Goal: Task Accomplishment & Management: Use online tool/utility

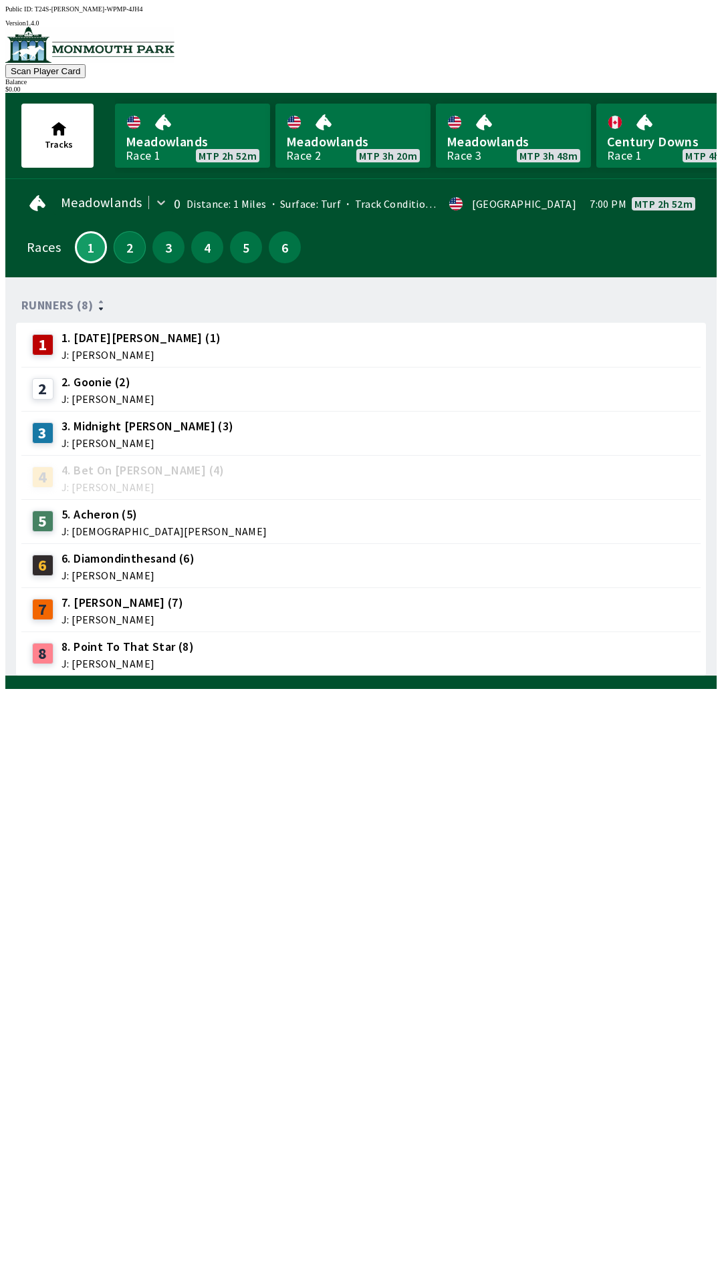
click at [118, 246] on button "2" at bounding box center [130, 247] width 32 height 32
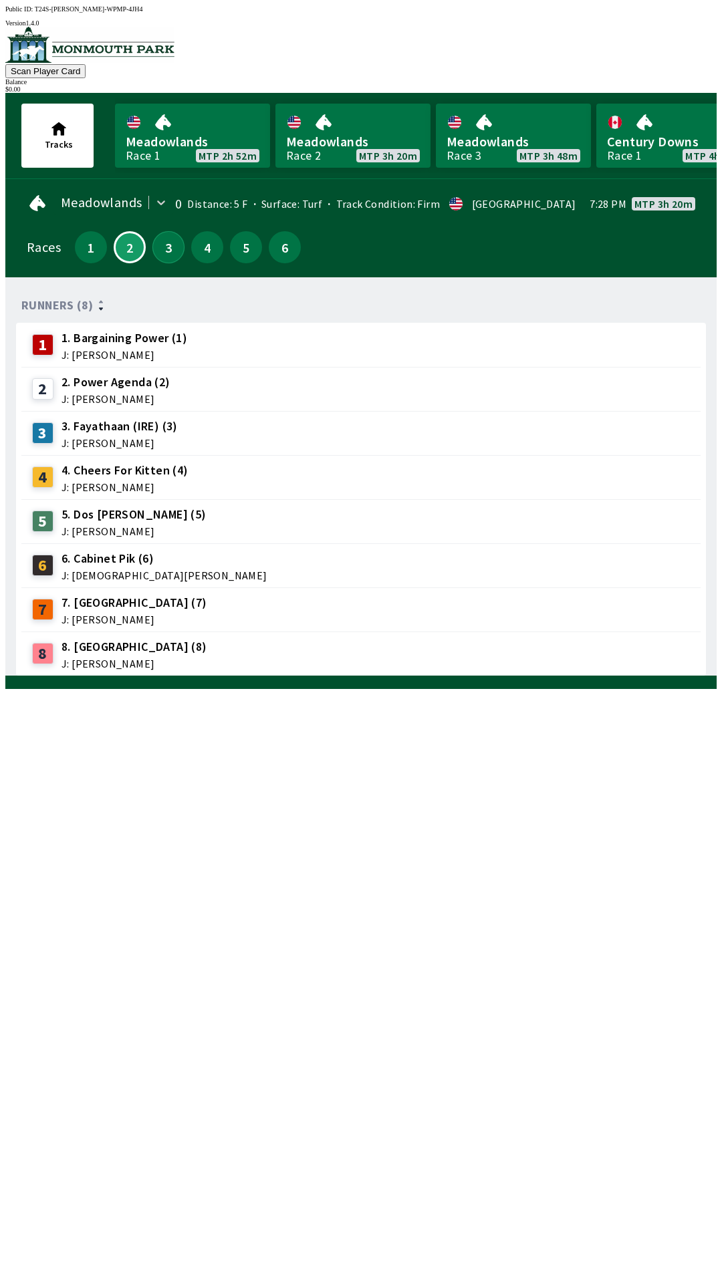
click at [164, 255] on button "3" at bounding box center [168, 247] width 32 height 32
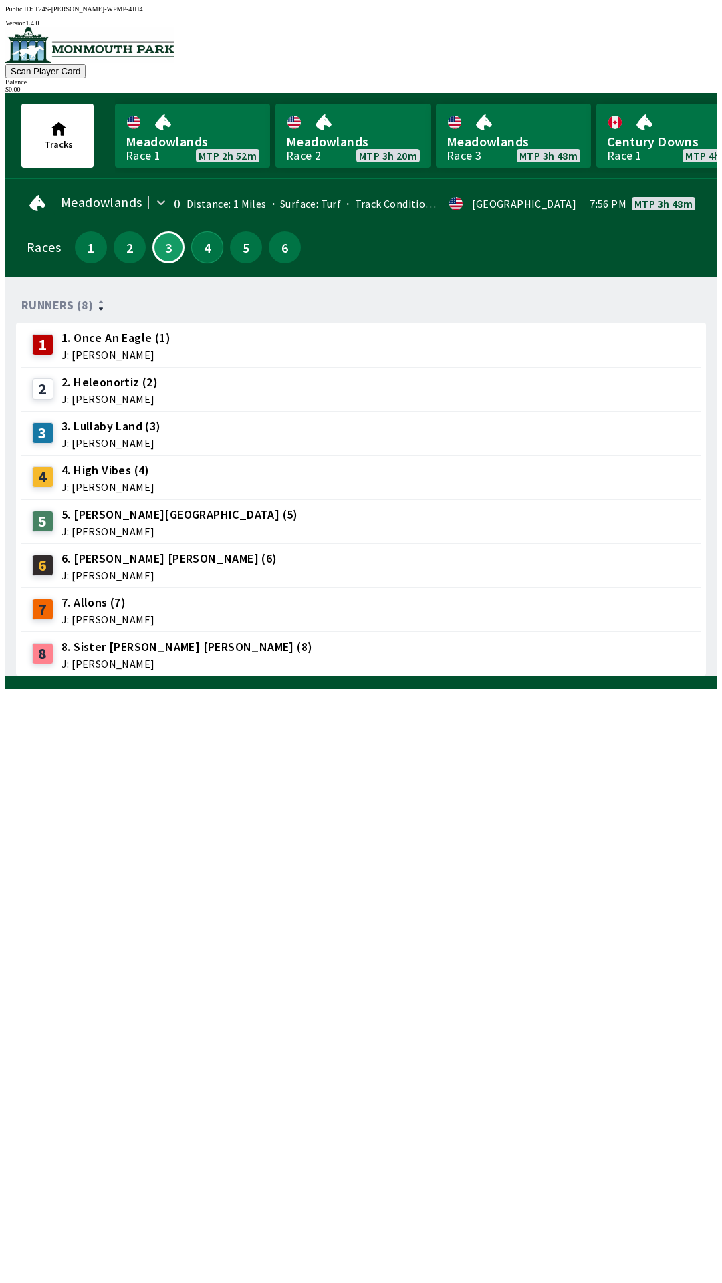
click at [195, 250] on button "4" at bounding box center [207, 247] width 32 height 32
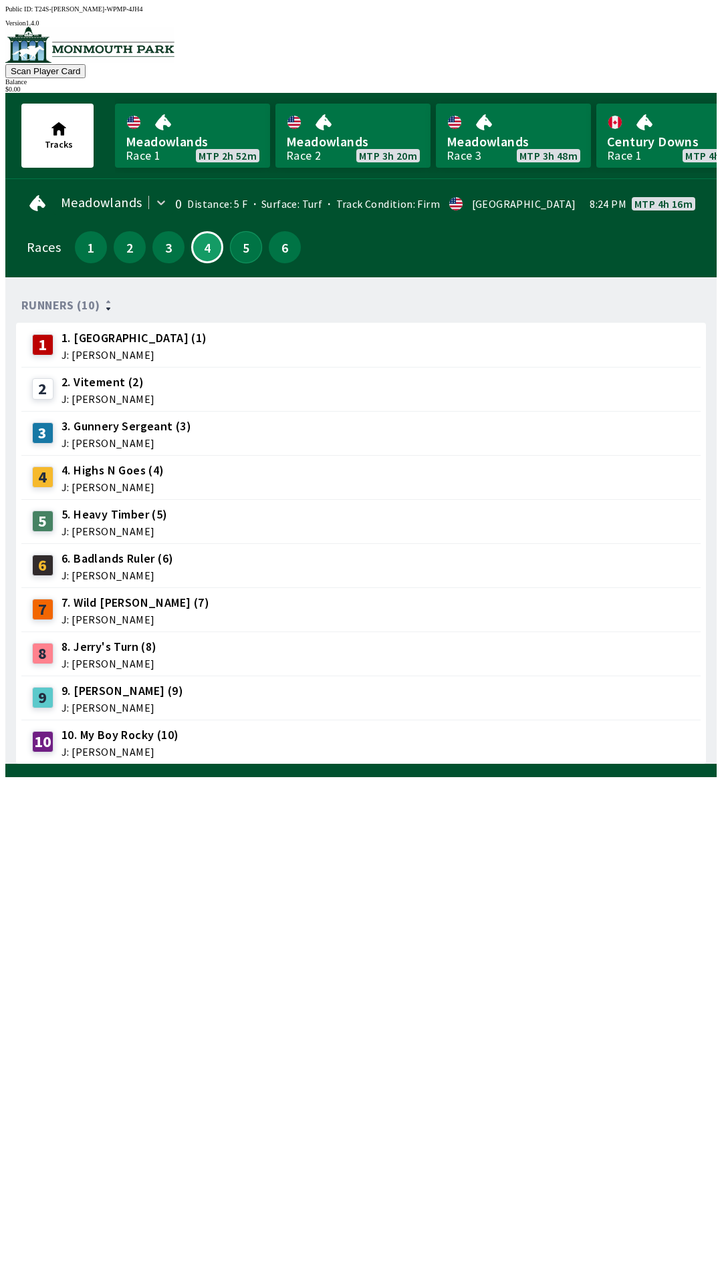
click at [233, 251] on button "5" at bounding box center [246, 247] width 32 height 32
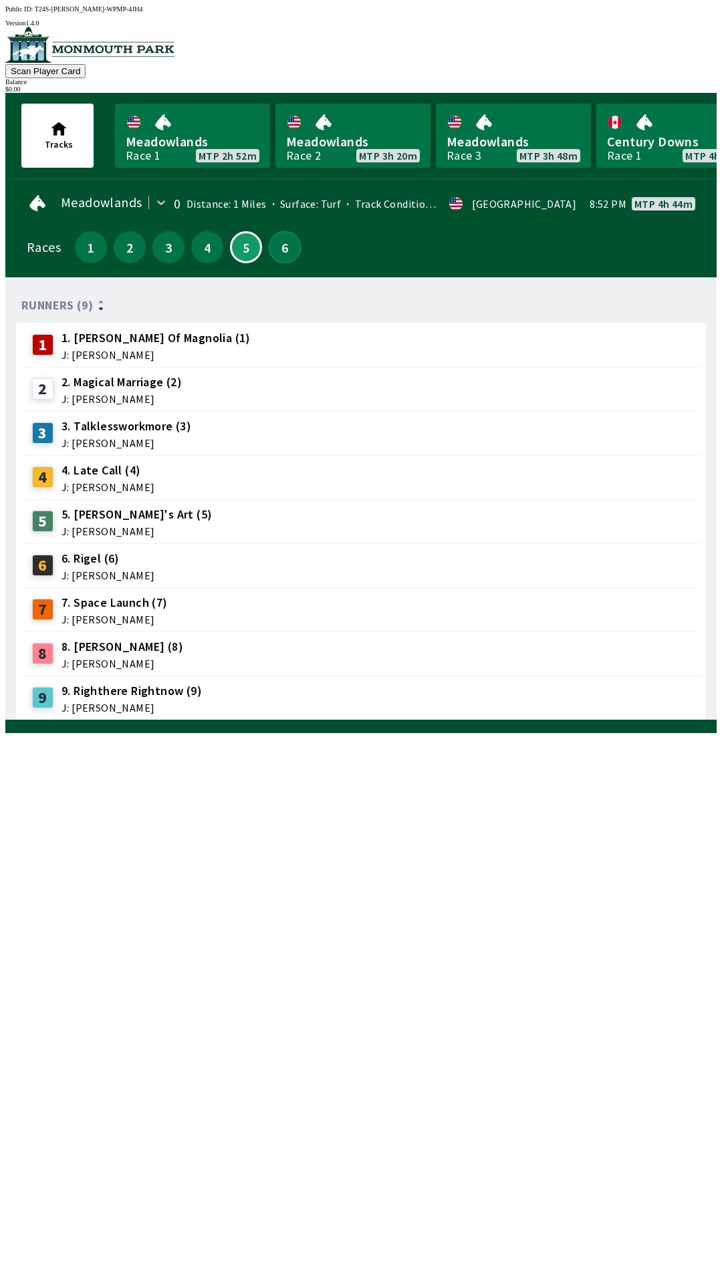
click at [275, 251] on button "6" at bounding box center [285, 247] width 32 height 32
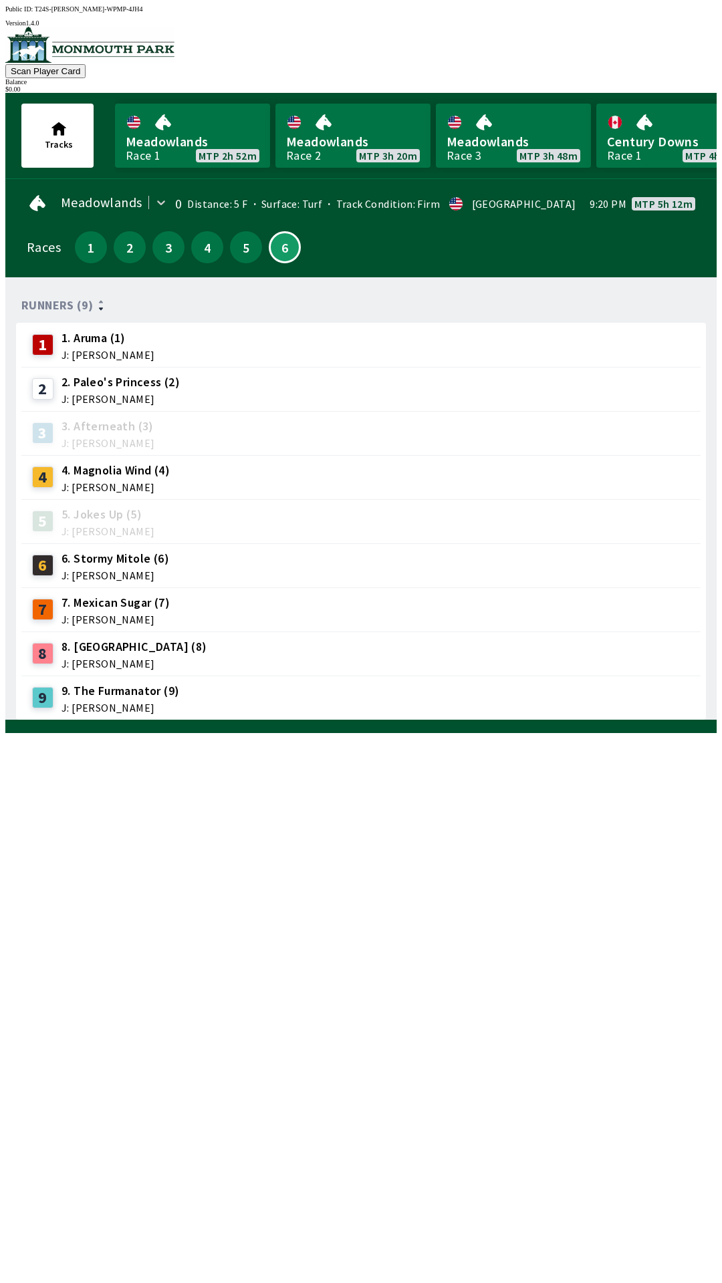
click at [267, 649] on div "8 8. Fairhopecurly (8) J: [PERSON_NAME]" at bounding box center [361, 653] width 668 height 33
click at [80, 243] on button "1" at bounding box center [91, 247] width 32 height 32
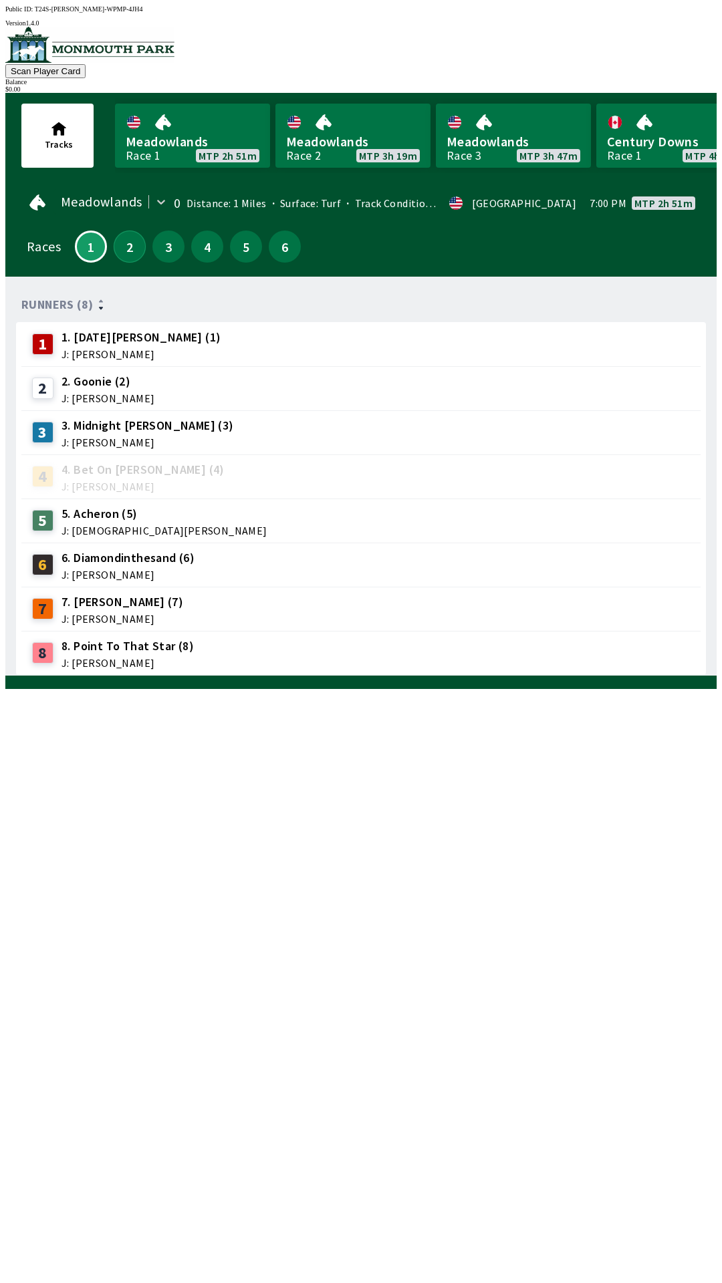
click at [119, 250] on button "2" at bounding box center [130, 247] width 32 height 32
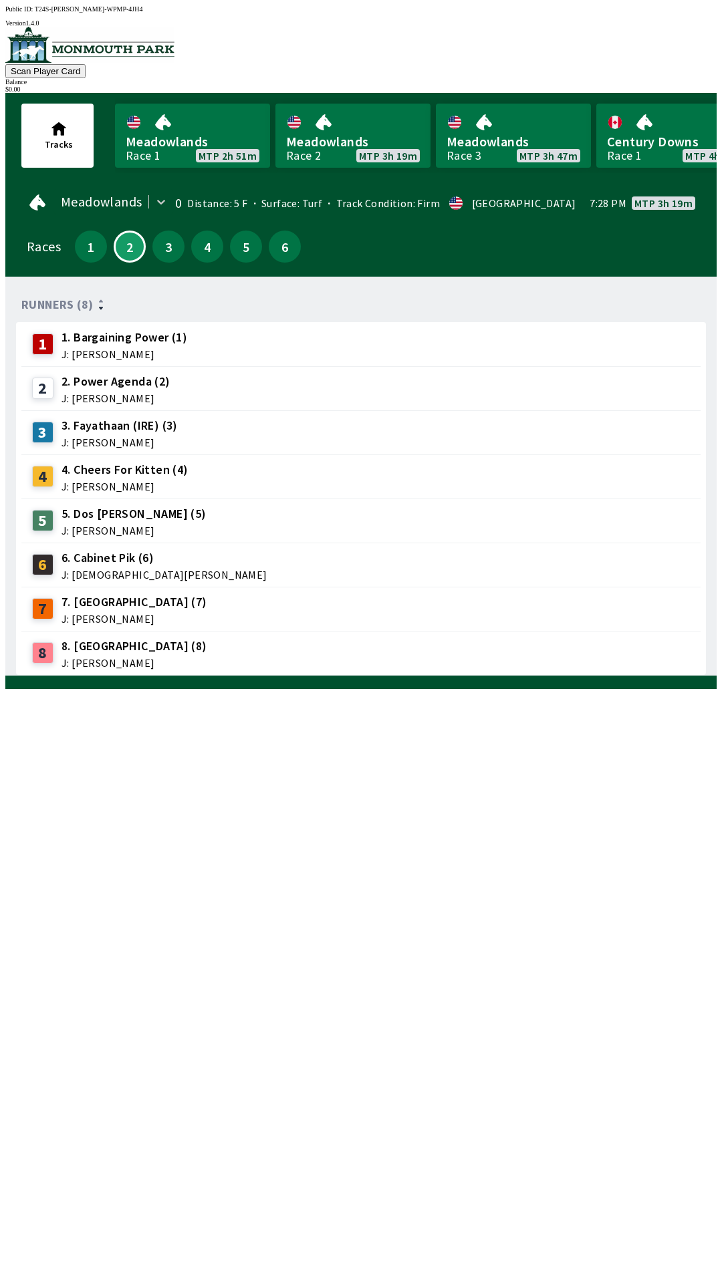
click at [172, 253] on div "3" at bounding box center [168, 247] width 32 height 32
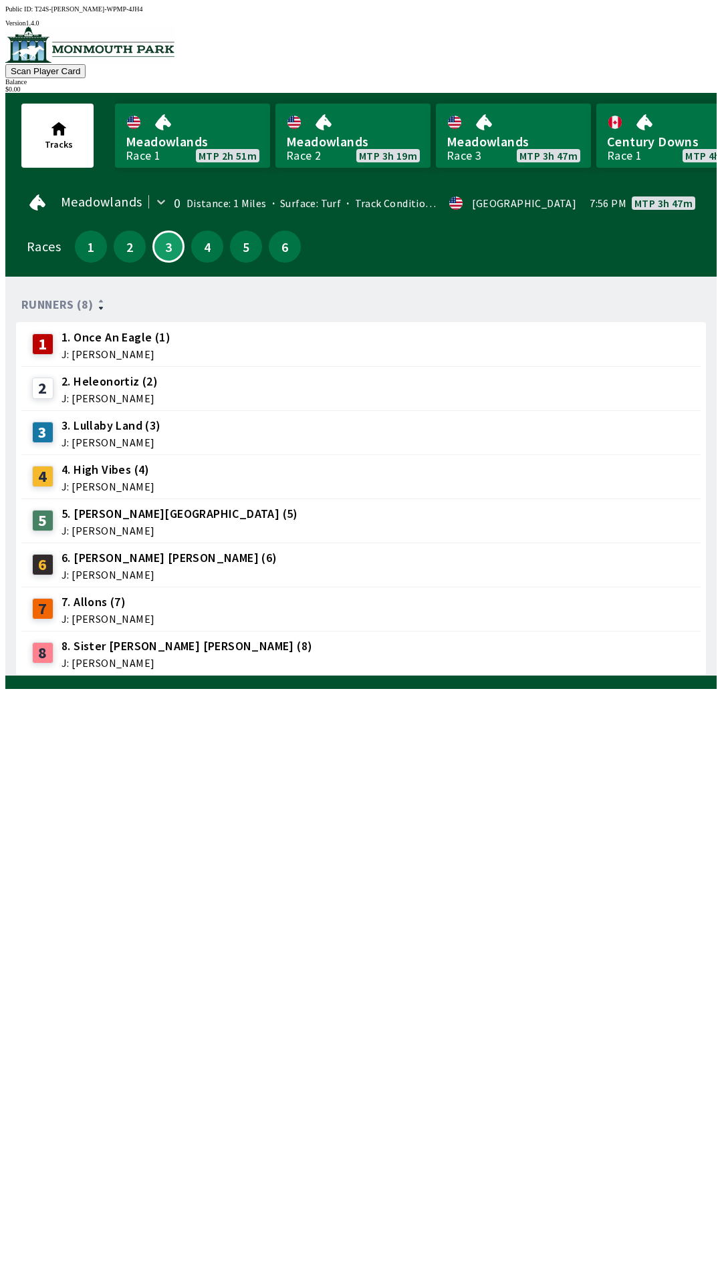
click at [196, 254] on div "4" at bounding box center [207, 247] width 32 height 32
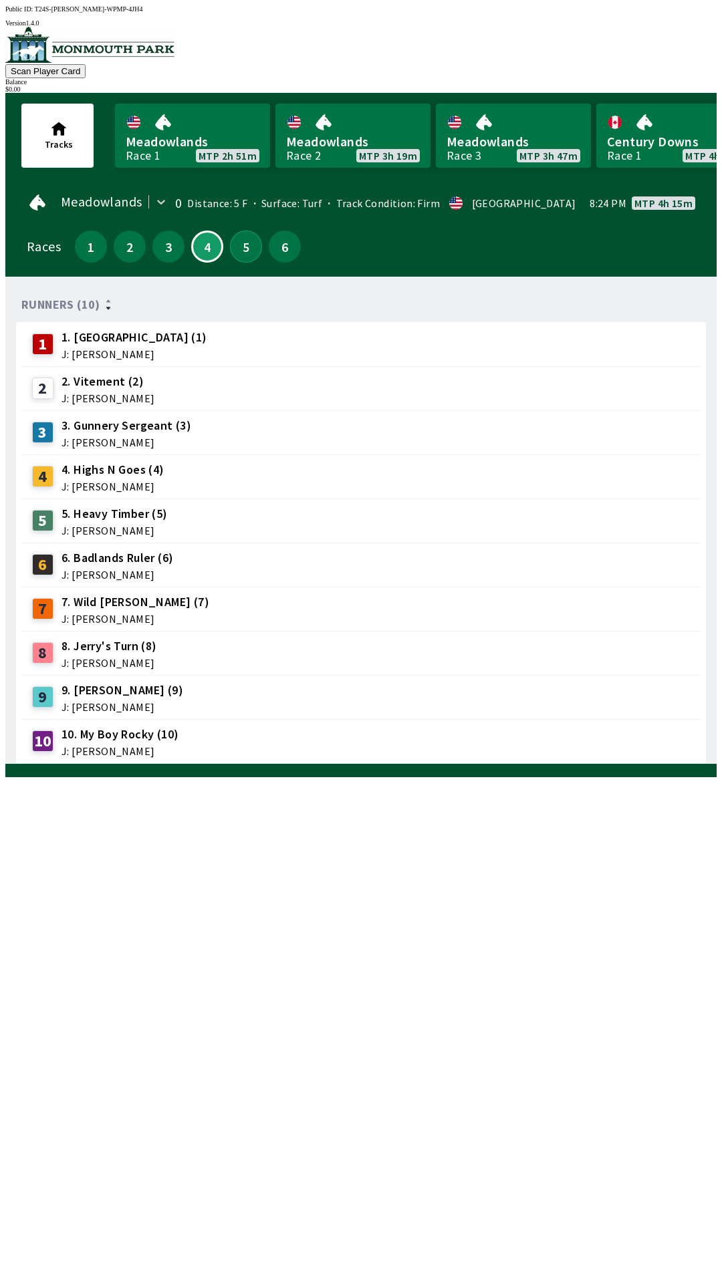
click at [231, 250] on button "5" at bounding box center [246, 247] width 32 height 32
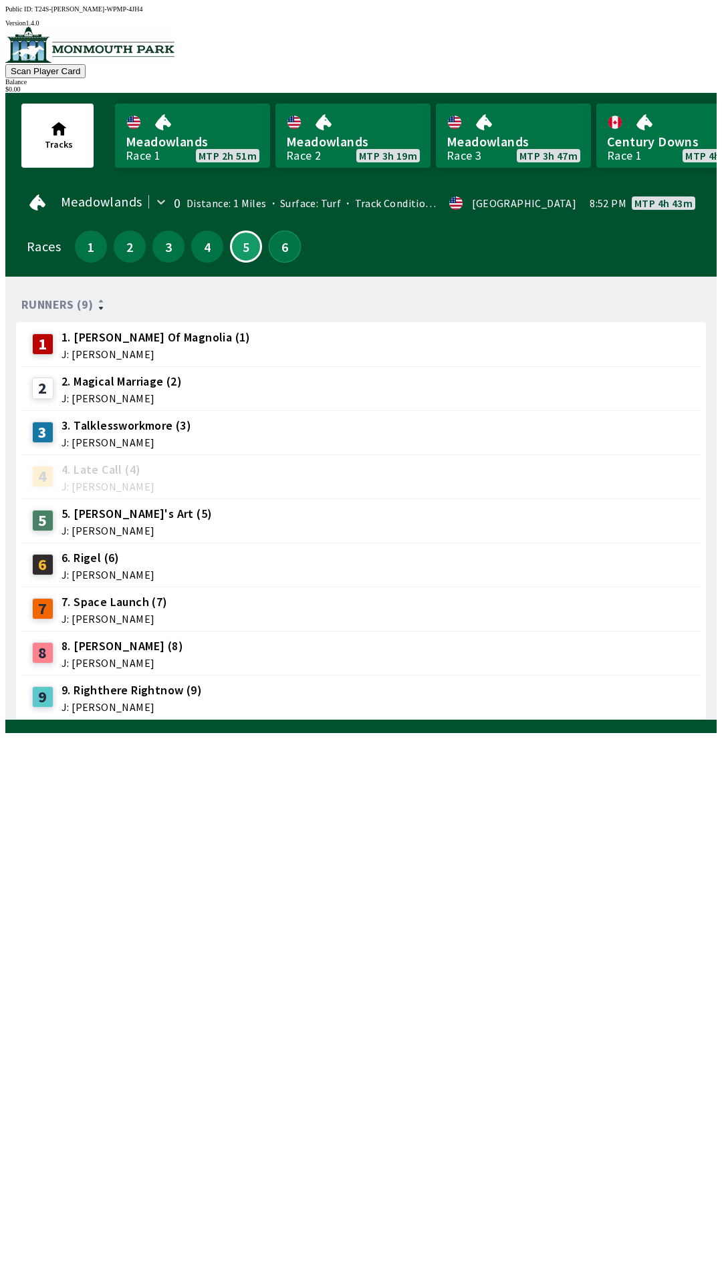
click at [278, 247] on button "6" at bounding box center [285, 247] width 32 height 32
